Goal: Information Seeking & Learning: Learn about a topic

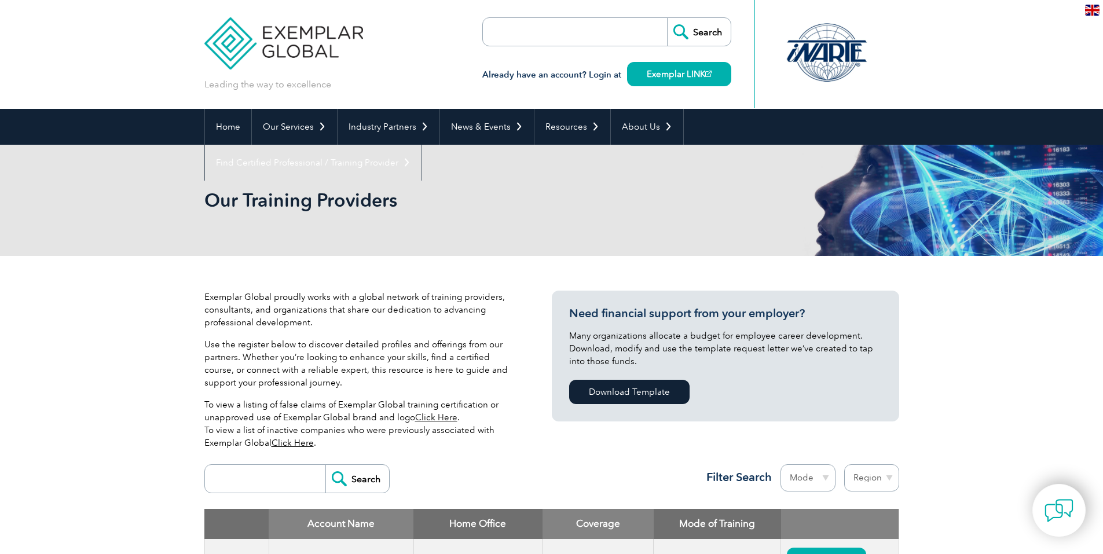
drag, startPoint x: 0, startPoint y: 0, endPoint x: 942, endPoint y: 309, distance: 991.6
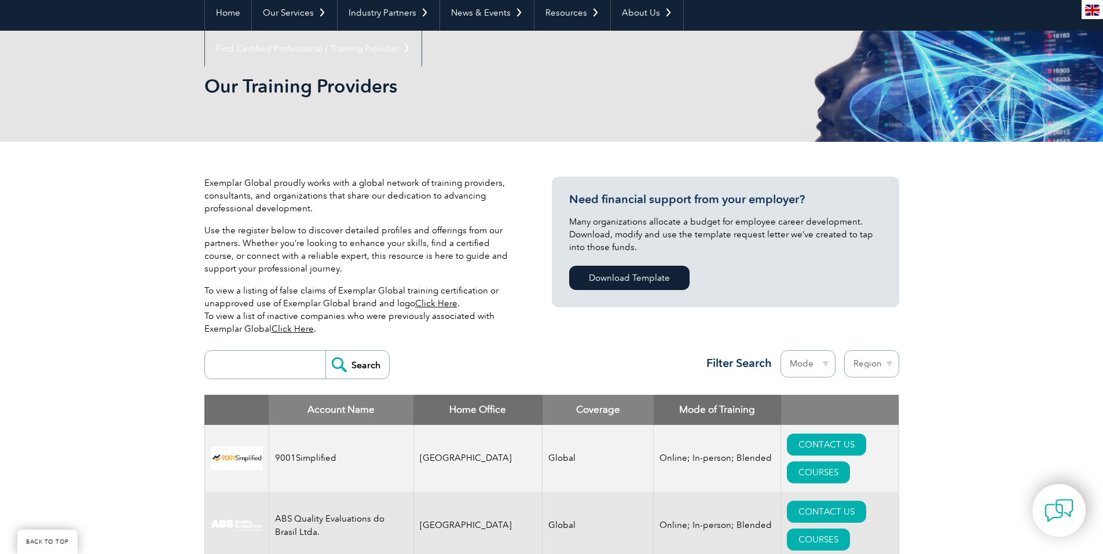
scroll to position [347, 0]
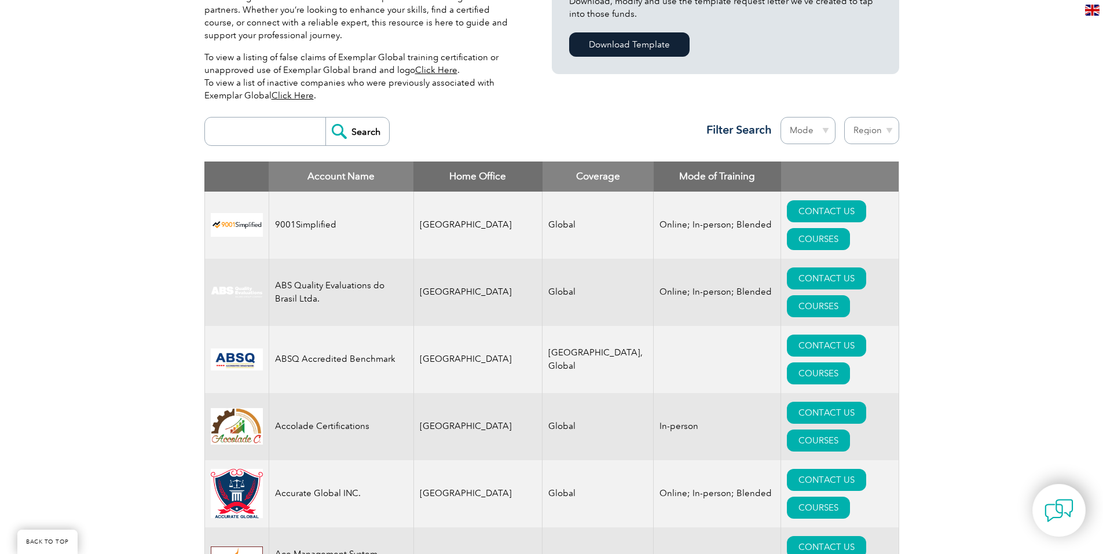
click at [234, 133] on input "search" at bounding box center [268, 132] width 115 height 28
type input "kgs"
click at [355, 127] on input "Search" at bounding box center [357, 132] width 64 height 28
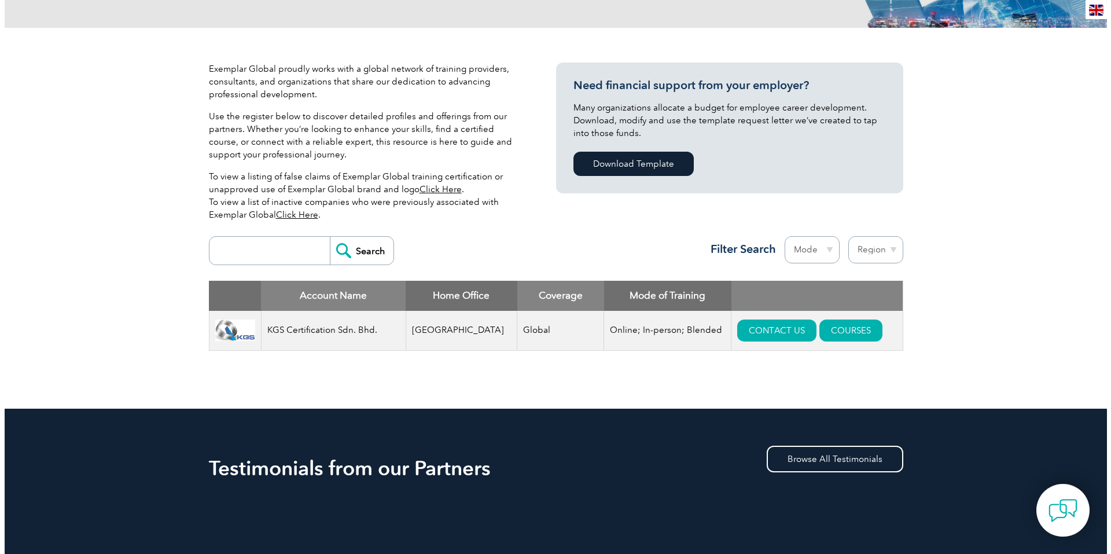
scroll to position [405, 0]
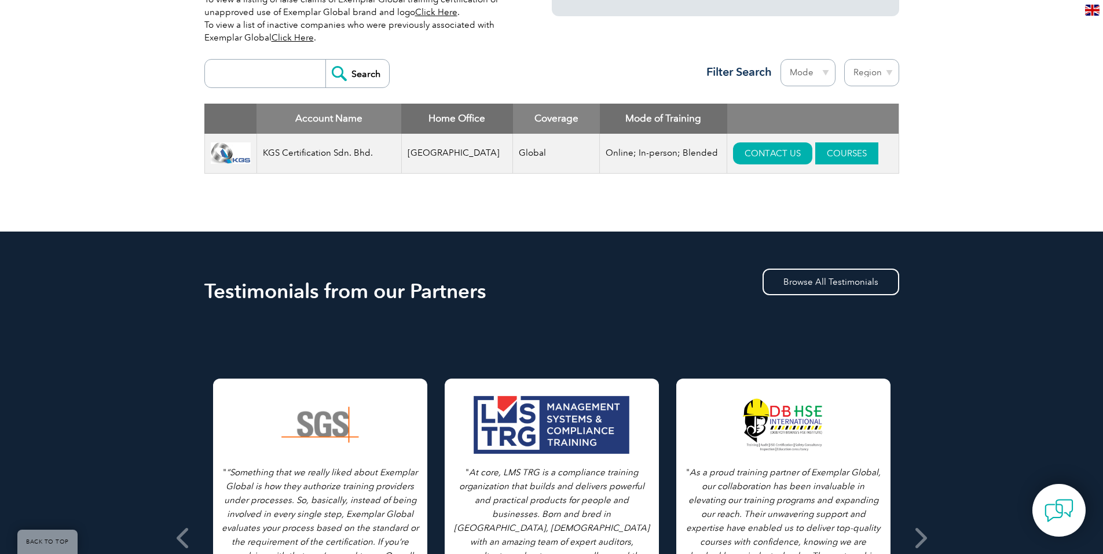
click at [823, 148] on link "COURSES" at bounding box center [846, 153] width 63 height 22
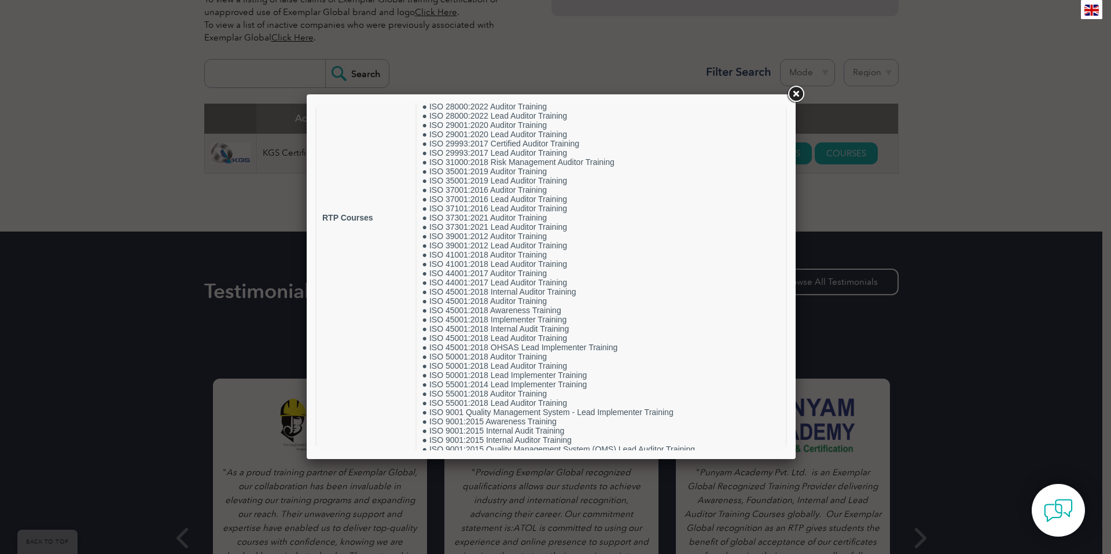
scroll to position [752, 0]
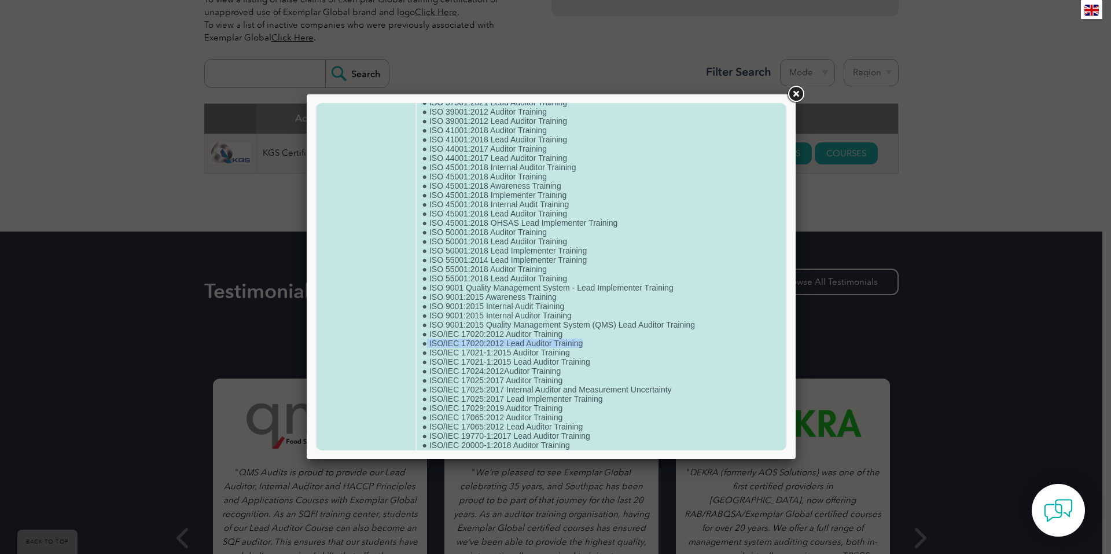
drag, startPoint x: 433, startPoint y: 332, endPoint x: 595, endPoint y: 329, distance: 162.1
click at [595, 329] on td "● 5S (Seiri, Seiton, Seiso, Seiketsu and Shitsuke) Principles & Implementation …" at bounding box center [601, 92] width 369 height 1405
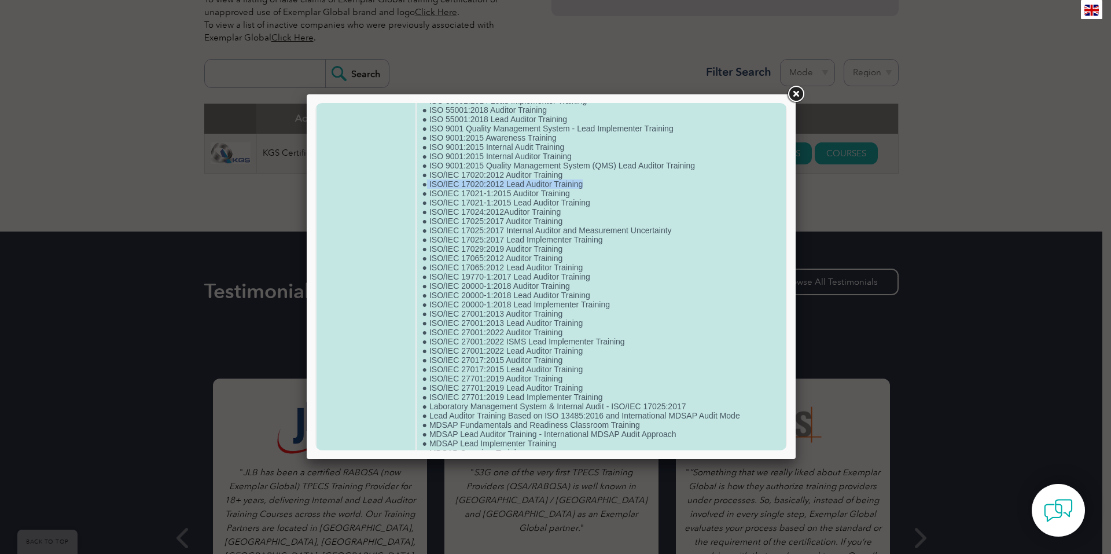
scroll to position [885, 0]
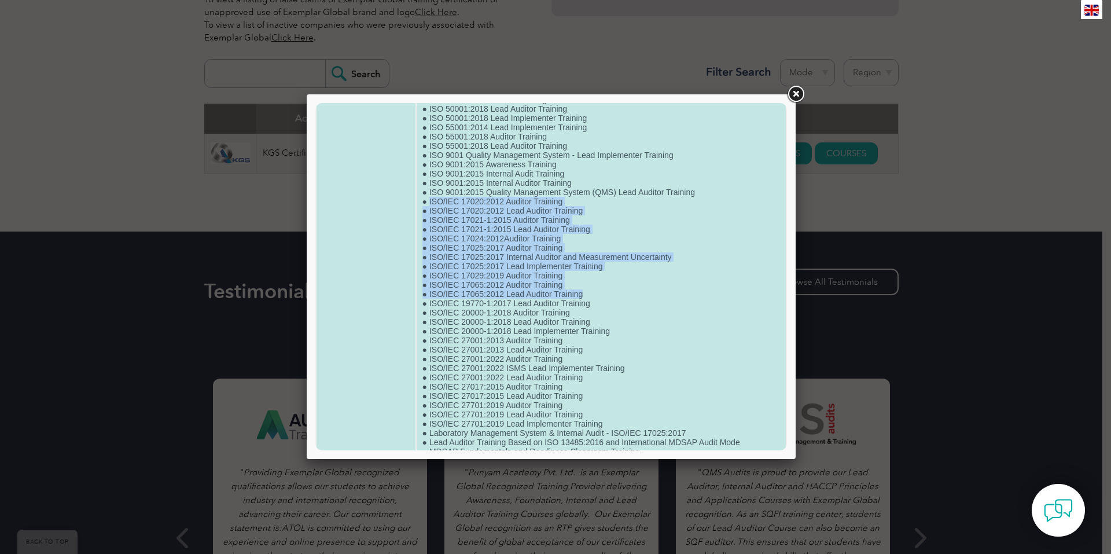
drag, startPoint x: 435, startPoint y: 192, endPoint x: 610, endPoint y: 284, distance: 197.6
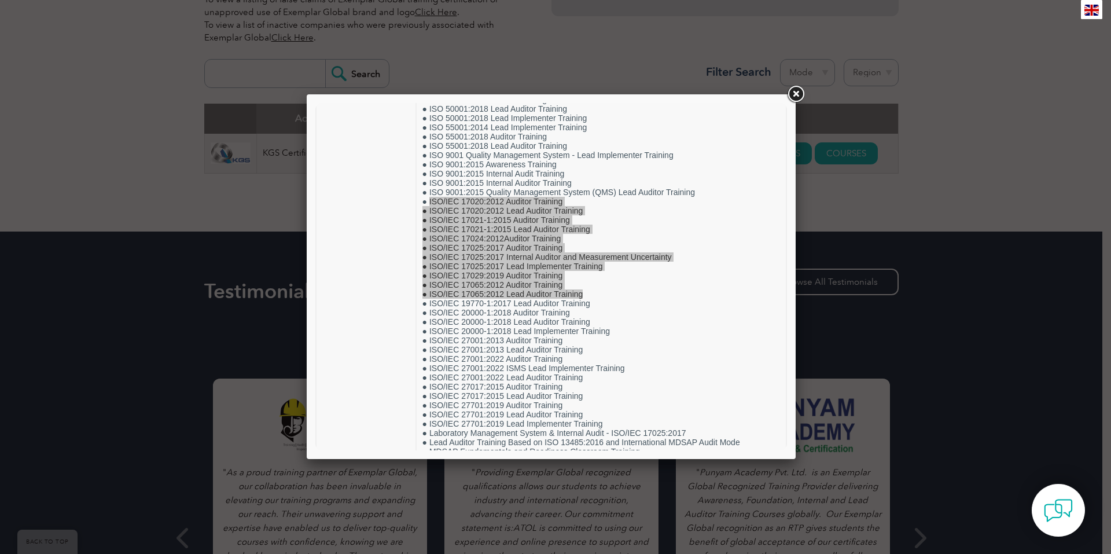
click at [791, 91] on link at bounding box center [795, 94] width 21 height 21
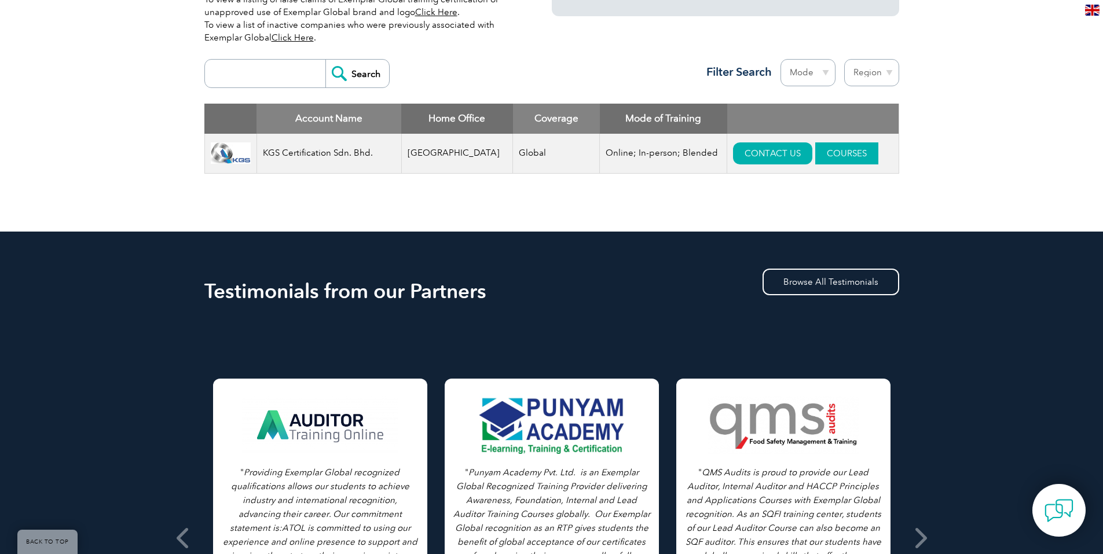
click at [815, 155] on link "COURSES" at bounding box center [846, 153] width 63 height 22
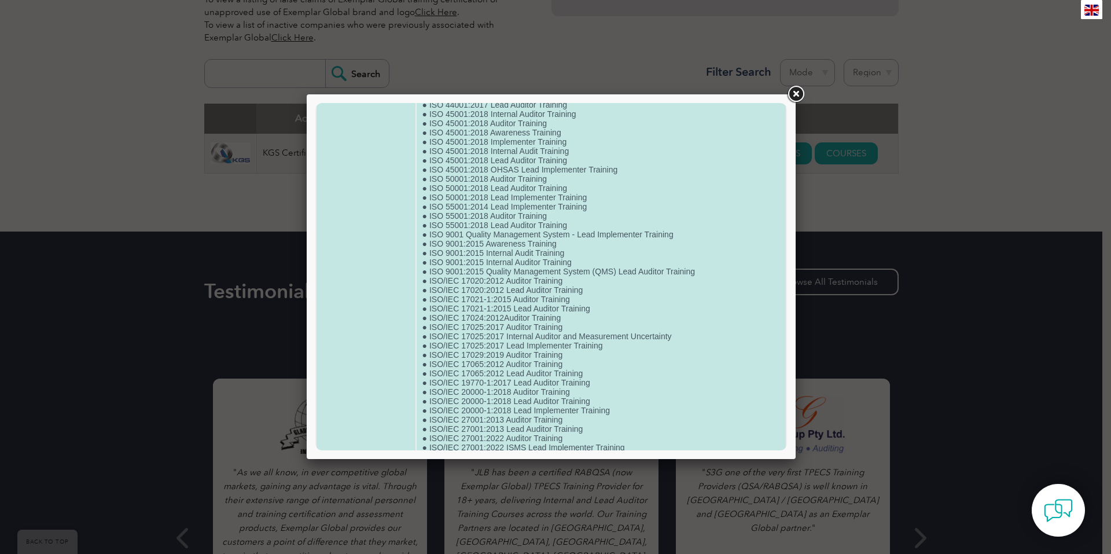
scroll to position [810, 0]
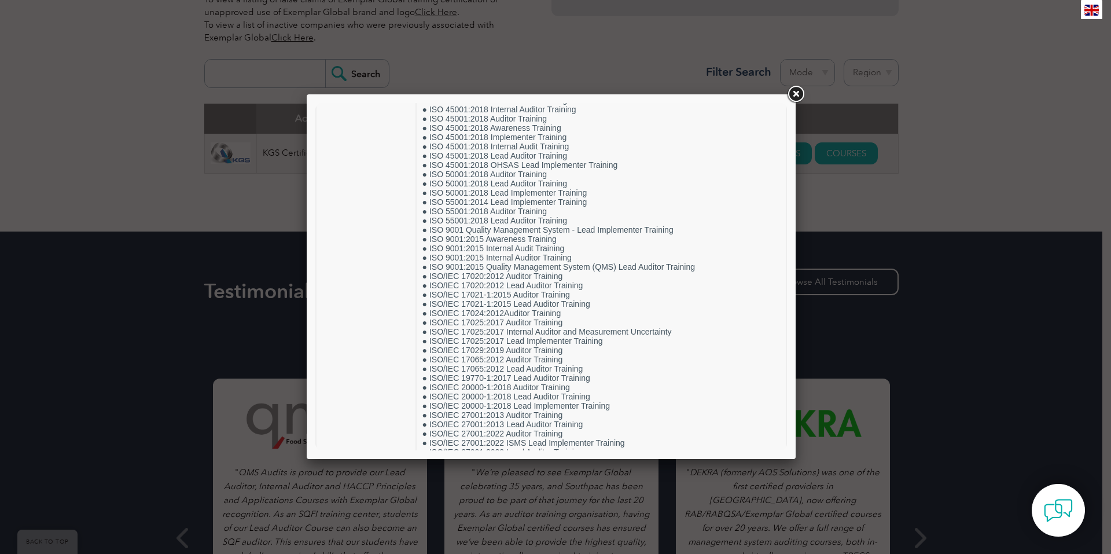
click at [792, 96] on link at bounding box center [795, 94] width 21 height 21
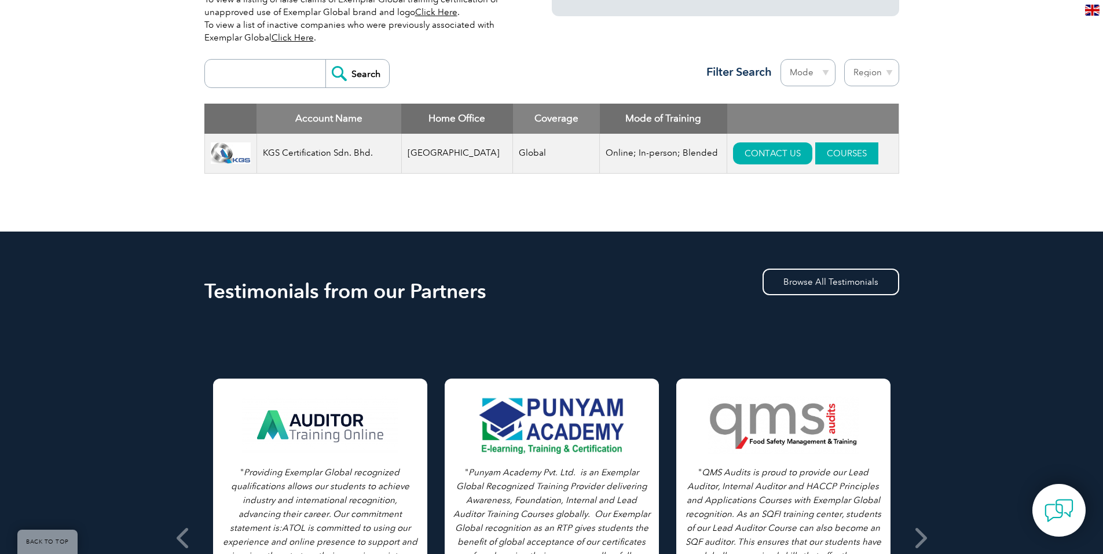
click at [825, 151] on link "COURSES" at bounding box center [846, 153] width 63 height 22
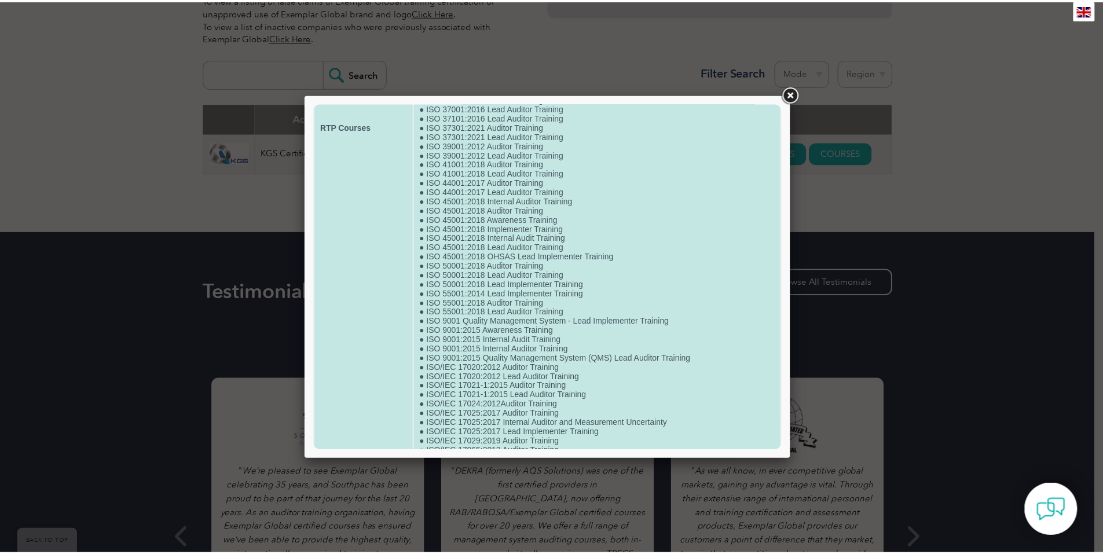
scroll to position [752, 0]
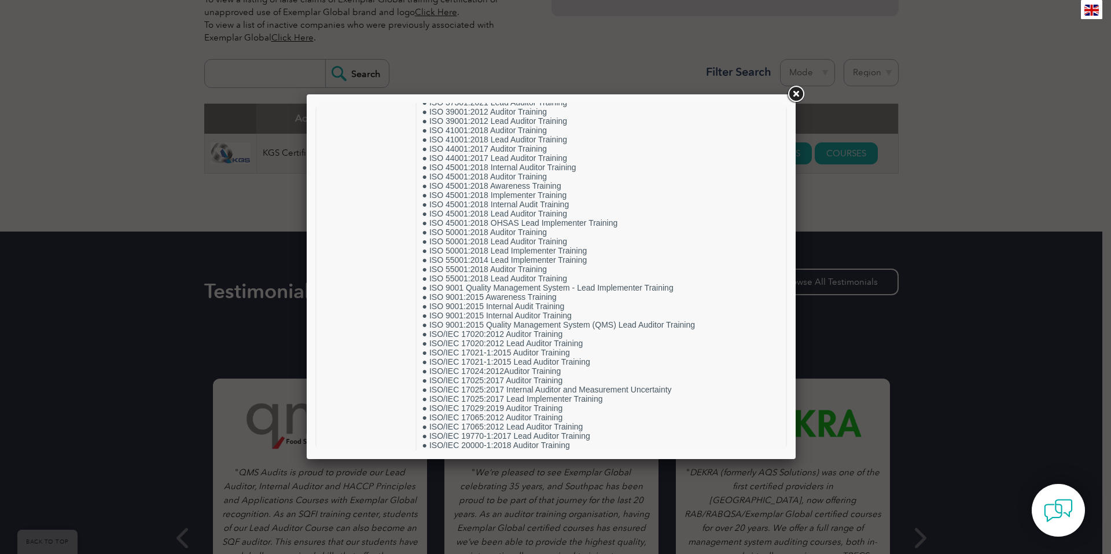
click at [788, 91] on link at bounding box center [795, 94] width 21 height 21
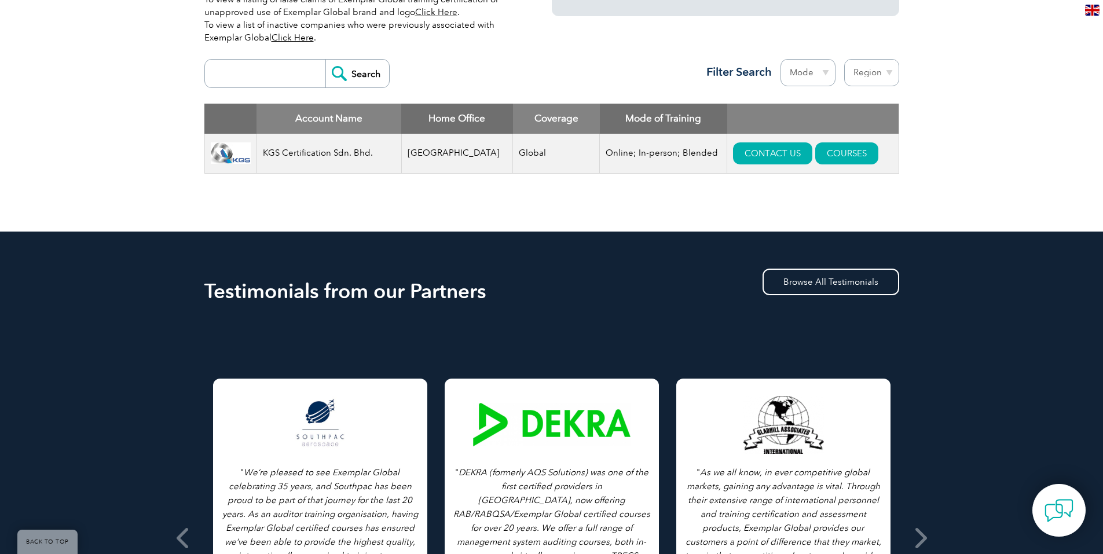
scroll to position [347, 0]
